Goal: Find specific page/section: Find specific page/section

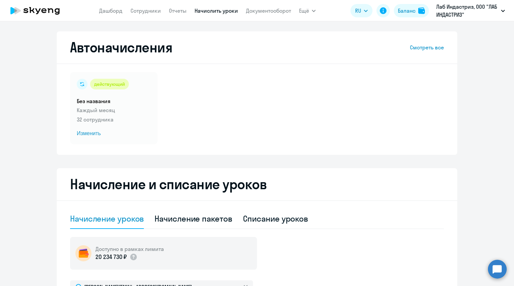
click at [142, 8] on link "Сотрудники" at bounding box center [146, 10] width 30 height 7
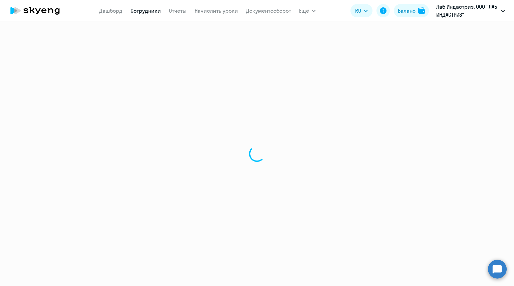
select select "30"
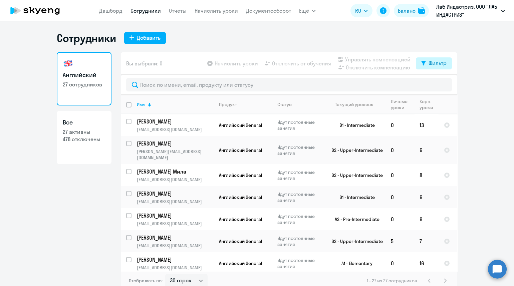
click at [430, 62] on div "Фильтр" at bounding box center [438, 63] width 18 height 8
click at [437, 88] on span at bounding box center [437, 85] width 11 height 7
click at [432, 85] on input "checkbox" at bounding box center [432, 84] width 0 height 0
checkbox input "true"
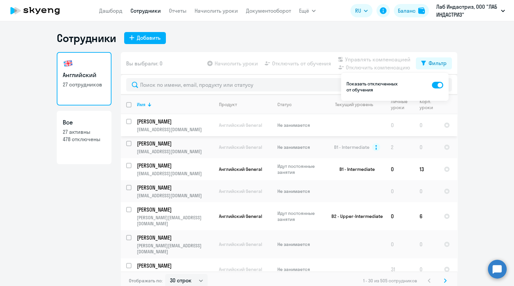
click at [155, 121] on p "[PERSON_NAME]" at bounding box center [174, 121] width 75 height 7
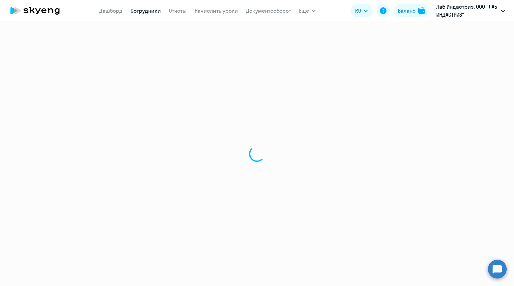
select select "english"
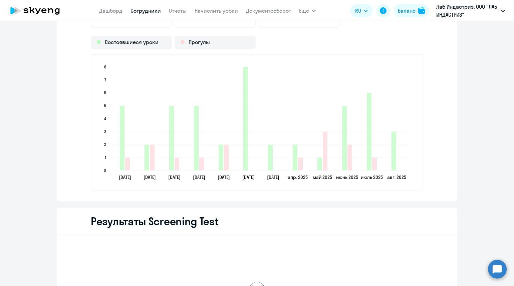
scroll to position [768, 0]
